Goal: Navigation & Orientation: Find specific page/section

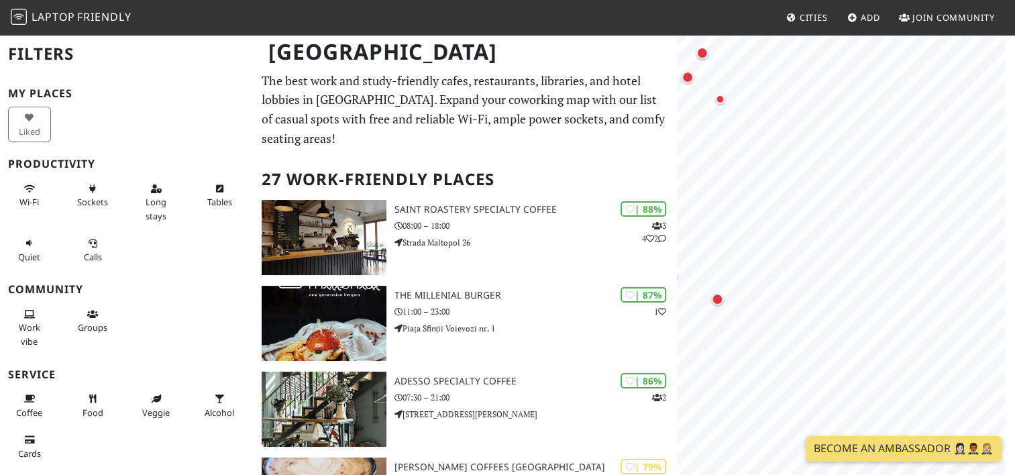
click at [804, 189] on div "Map marker" at bounding box center [807, 186] width 12 height 12
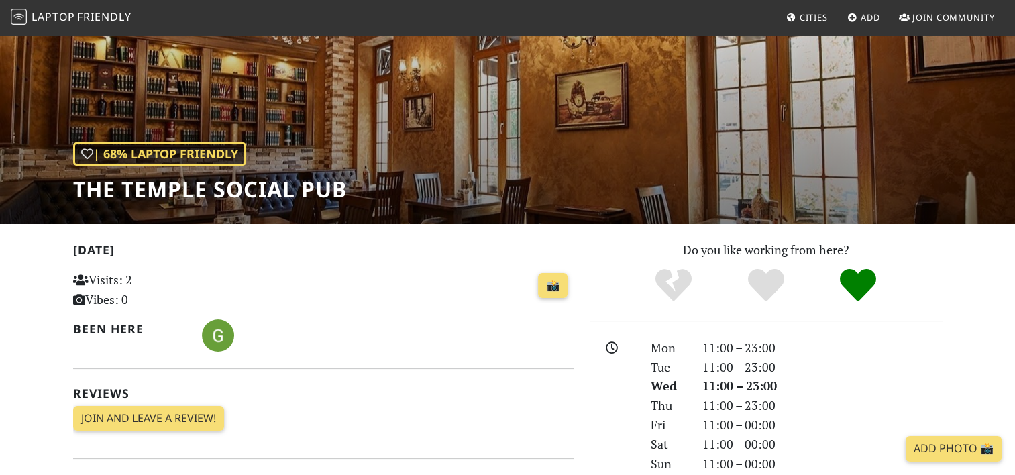
scroll to position [64, 0]
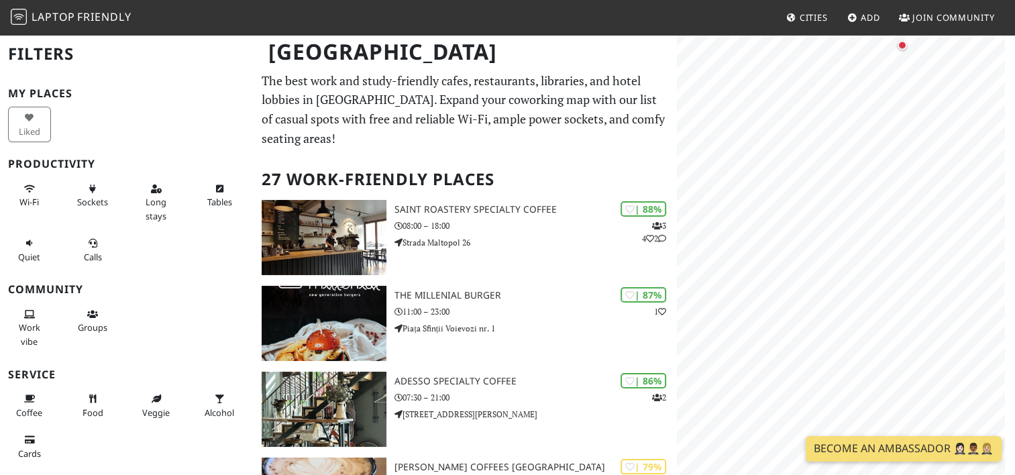
click at [1014, 268] on html "Laptop Friendly Cities Add Join Community [GEOGRAPHIC_DATA] Filters My Places L…" at bounding box center [507, 237] width 1015 height 475
click at [1014, 228] on html "Laptop Friendly Cities Add Join Community [GEOGRAPHIC_DATA] Filters My Places L…" at bounding box center [507, 237] width 1015 height 475
